Goal: Task Accomplishment & Management: Use online tool/utility

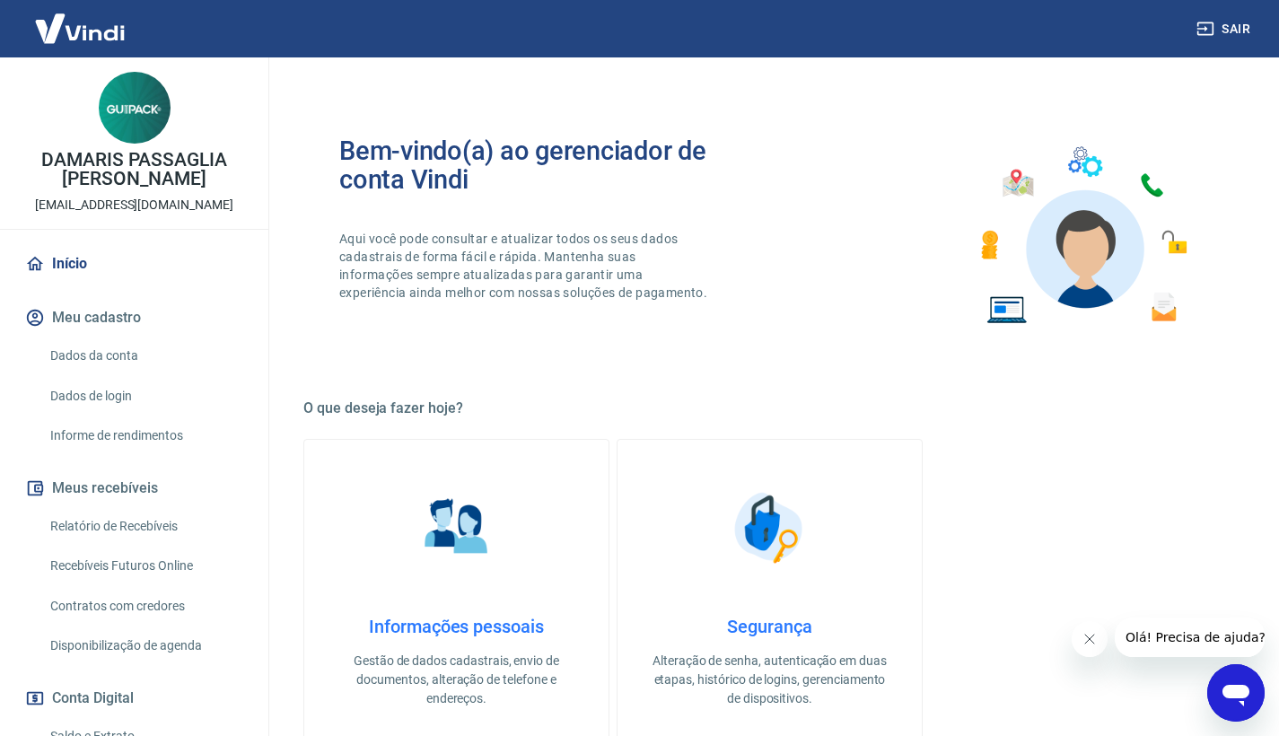
scroll to position [698, 0]
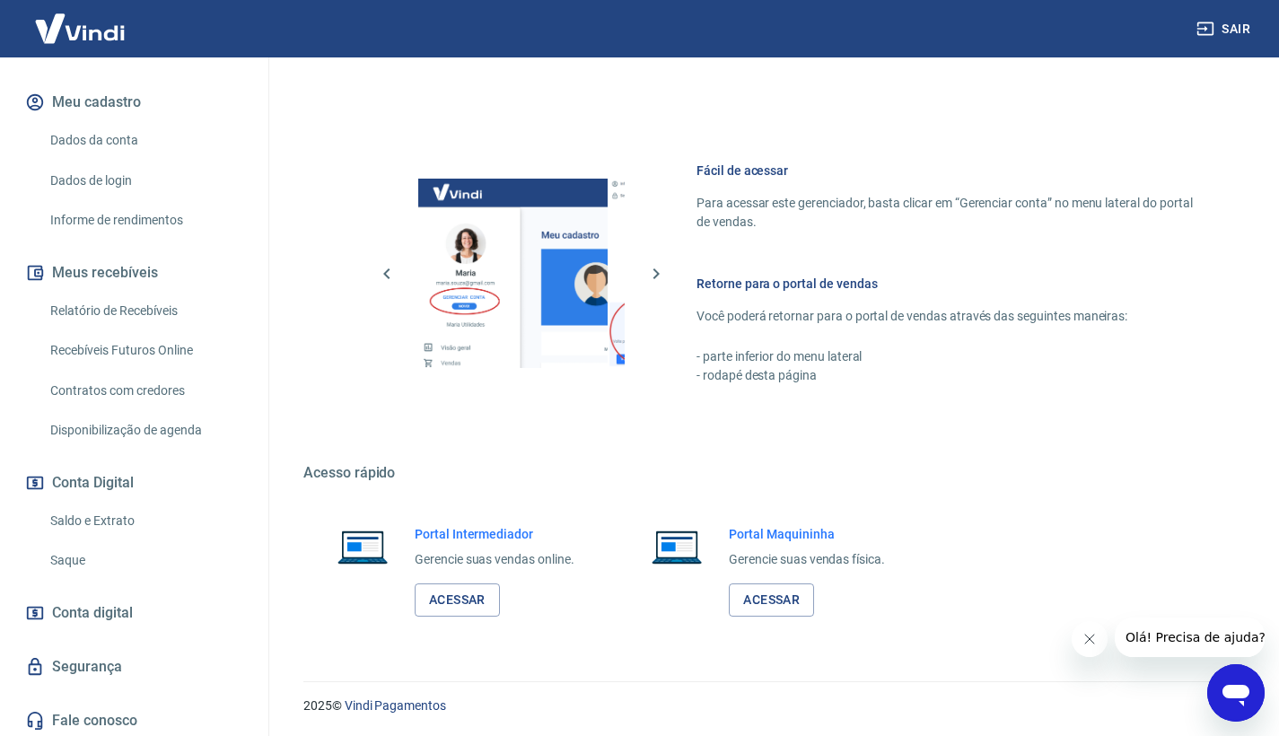
click at [105, 555] on link "Saque" at bounding box center [145, 560] width 204 height 37
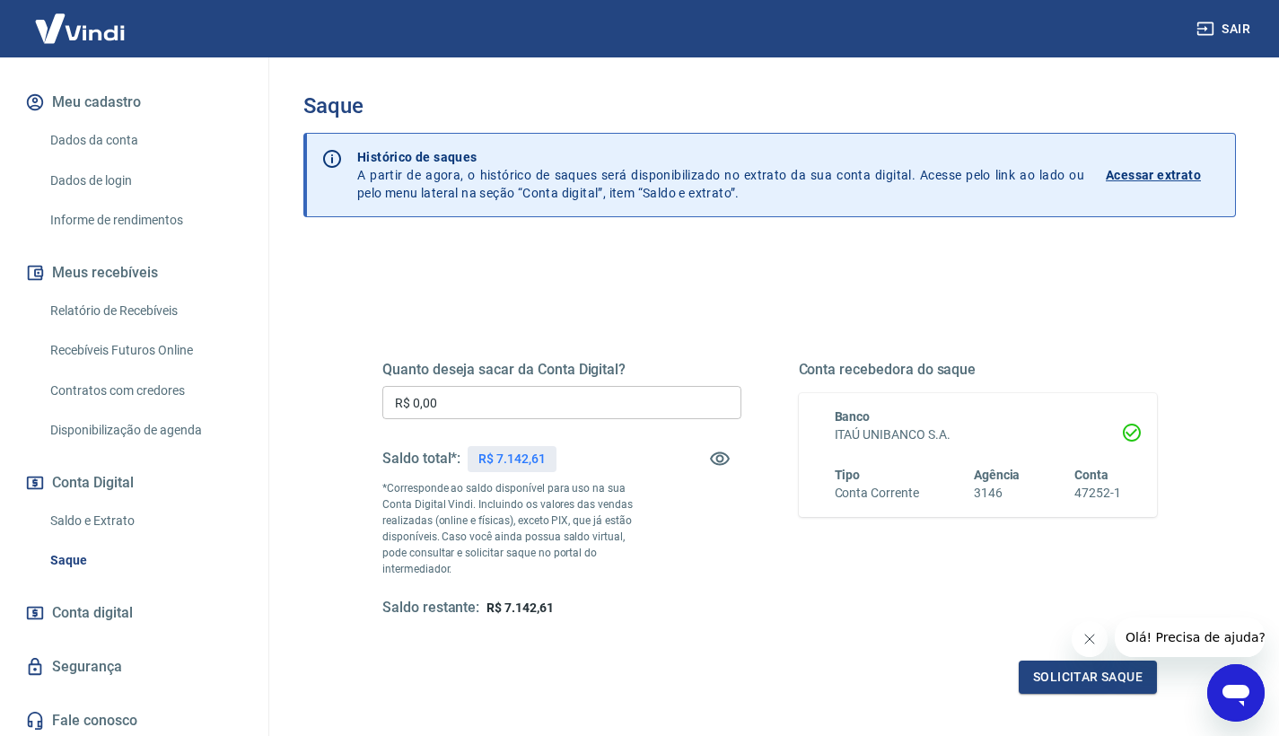
click at [441, 400] on input "R$ 0,00" at bounding box center [561, 402] width 359 height 33
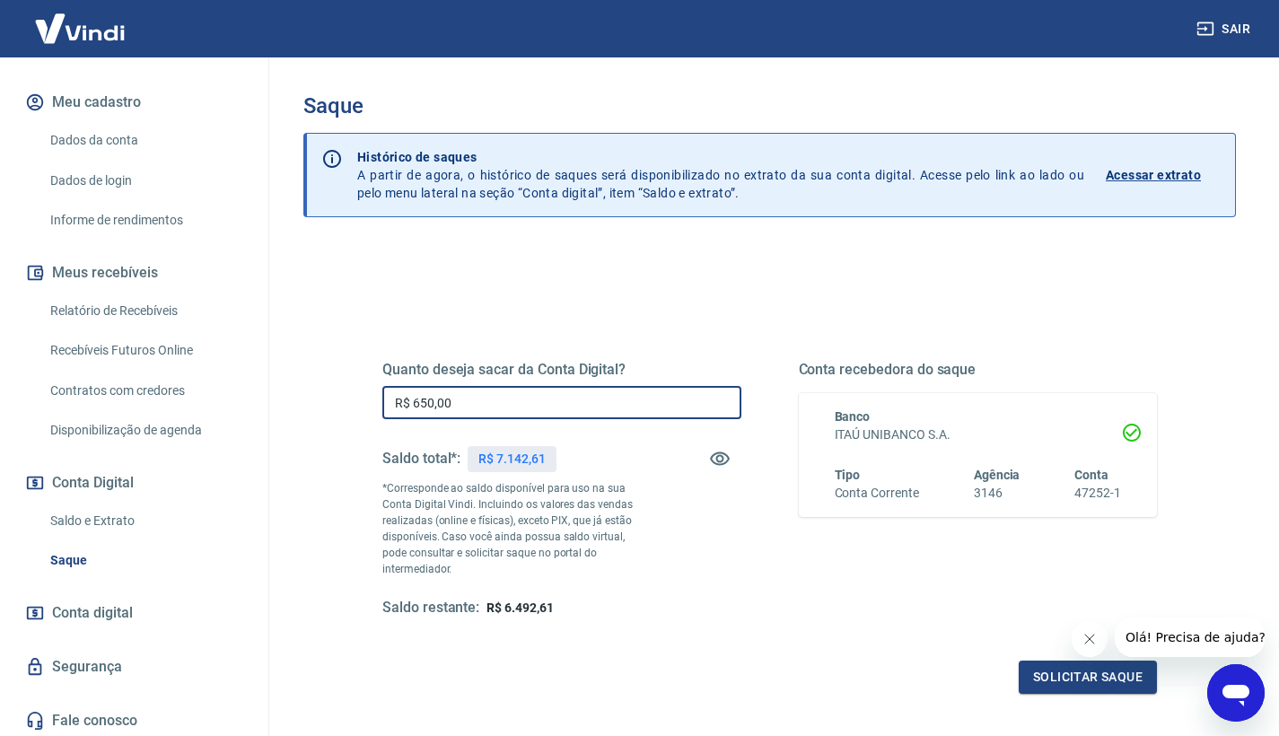
type input "R$ 6.500,00"
click at [1054, 667] on button "Solicitar saque" at bounding box center [1088, 676] width 138 height 33
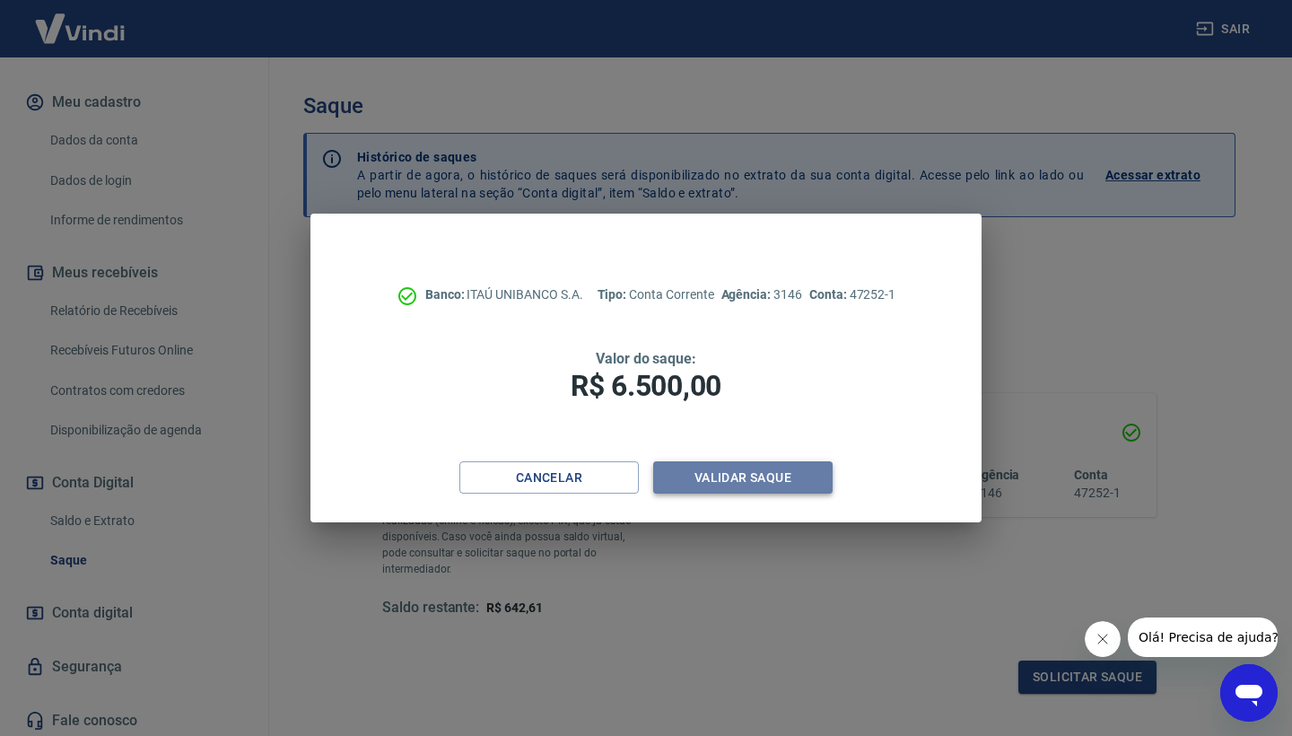
click at [725, 469] on button "Validar saque" at bounding box center [742, 477] width 179 height 33
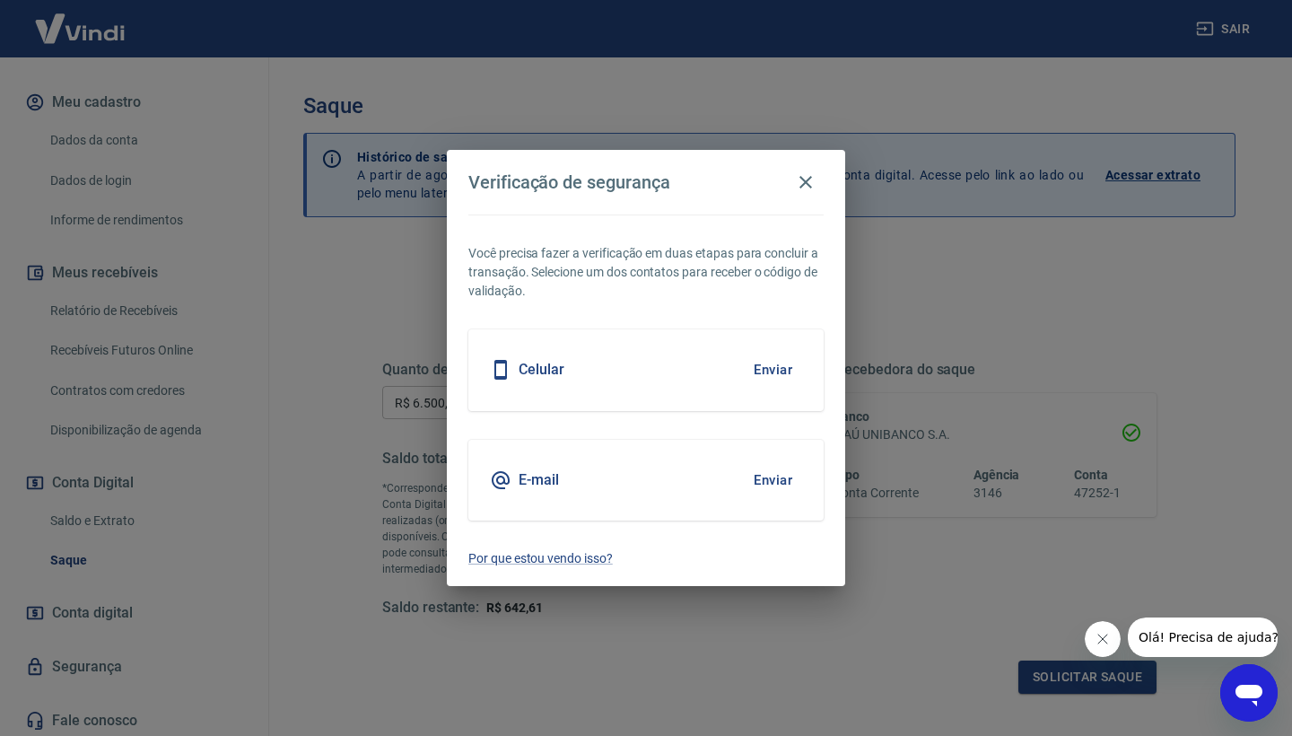
click at [766, 379] on button "Enviar" at bounding box center [773, 370] width 58 height 38
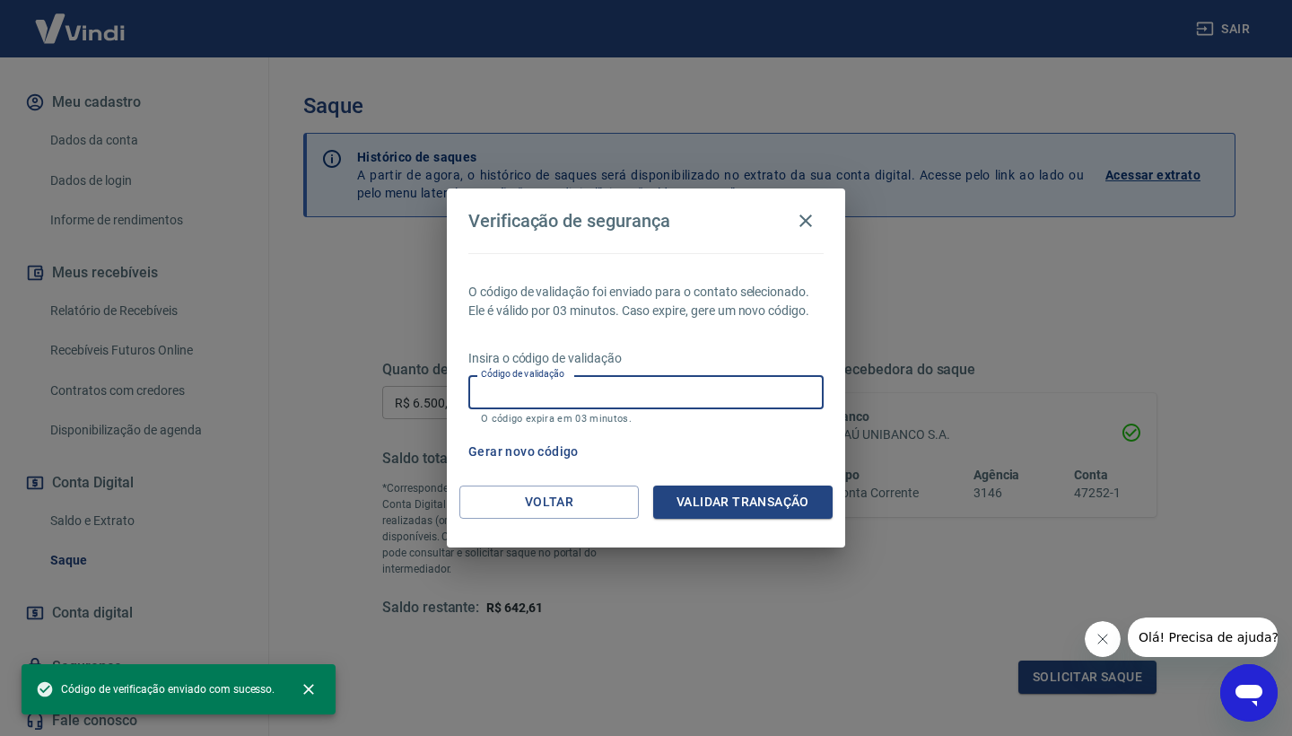
click at [579, 390] on input "Código de validação" at bounding box center [645, 391] width 355 height 33
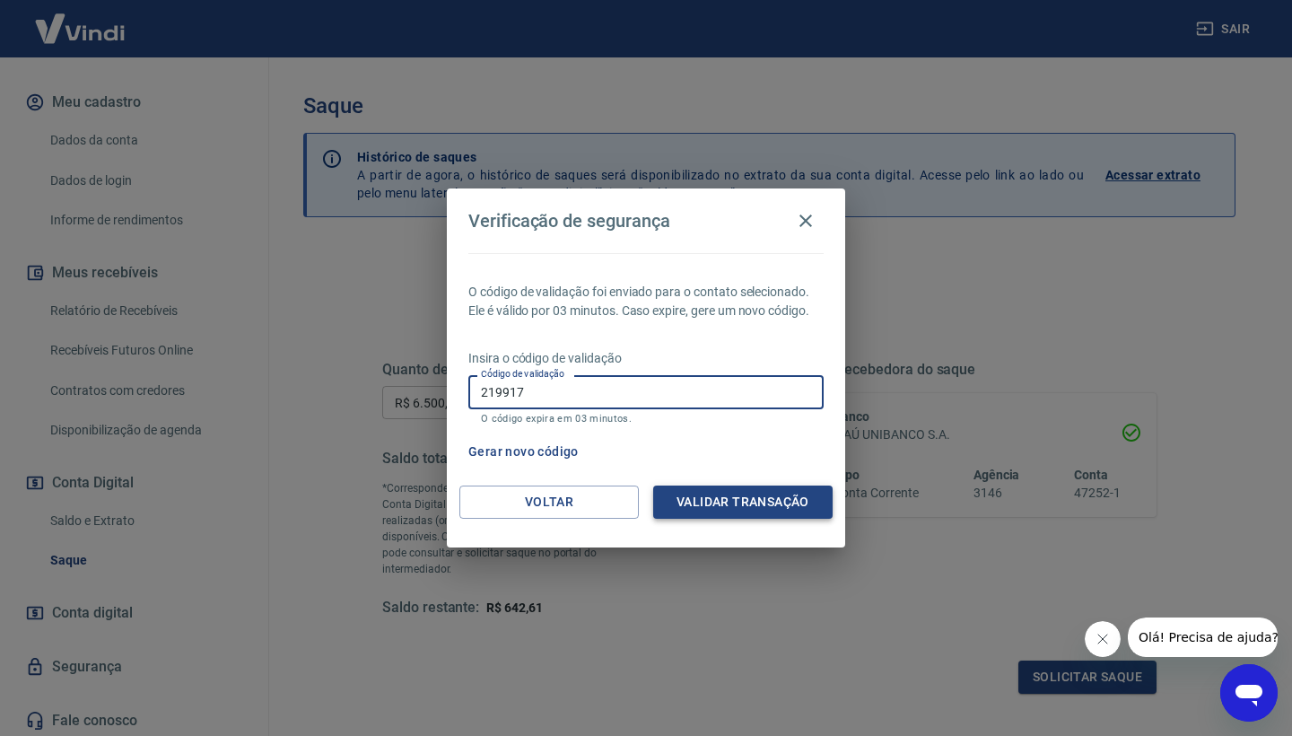
type input "219917"
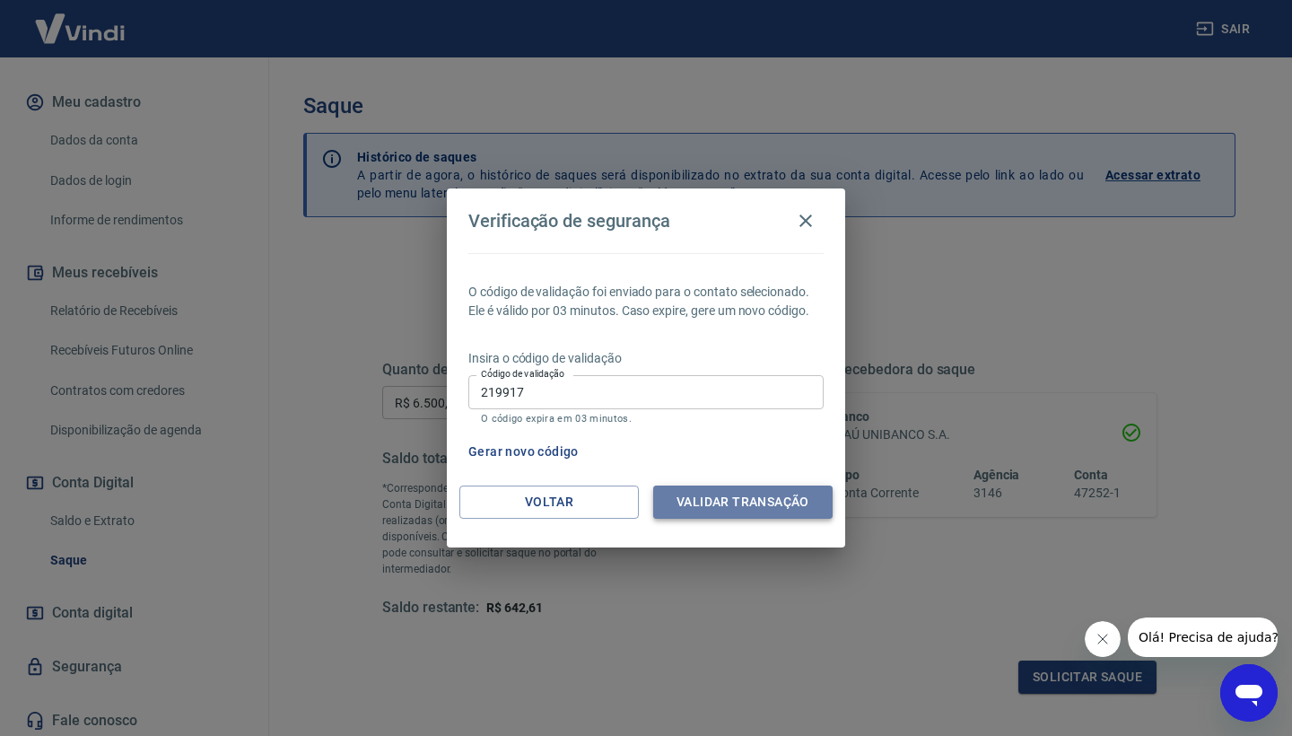
click at [765, 496] on button "Validar transação" at bounding box center [742, 502] width 179 height 33
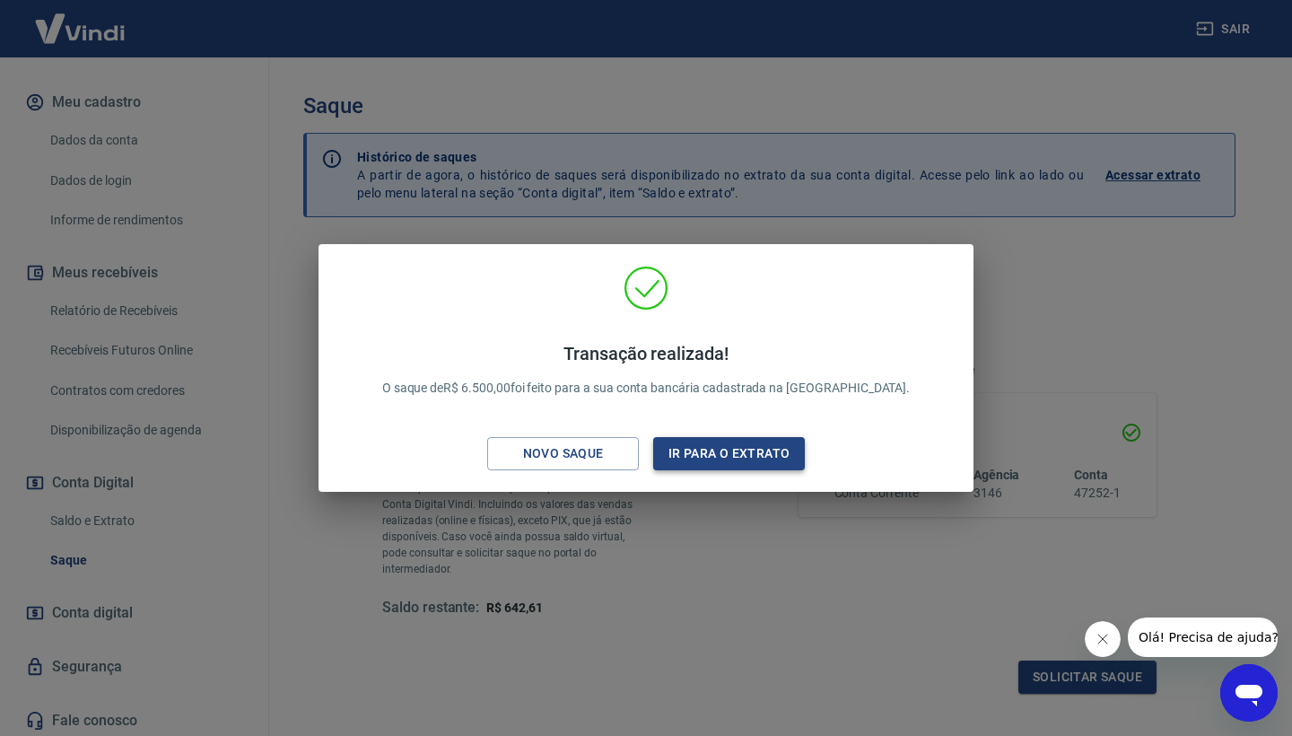
click at [714, 459] on button "Ir para o extrato" at bounding box center [729, 453] width 152 height 33
